Goal: Task Accomplishment & Management: Complete application form

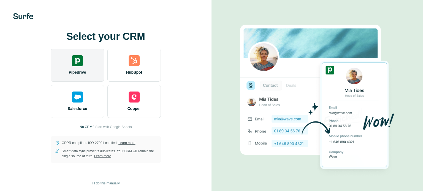
click at [104, 60] on div "Pipedrive" at bounding box center [77, 65] width 53 height 33
click at [98, 58] on div "Pipedrive" at bounding box center [77, 65] width 53 height 33
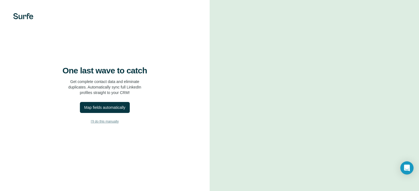
click at [112, 124] on span "I’ll do this manually" at bounding box center [105, 121] width 28 height 5
